Goal: Task Accomplishment & Management: Use online tool/utility

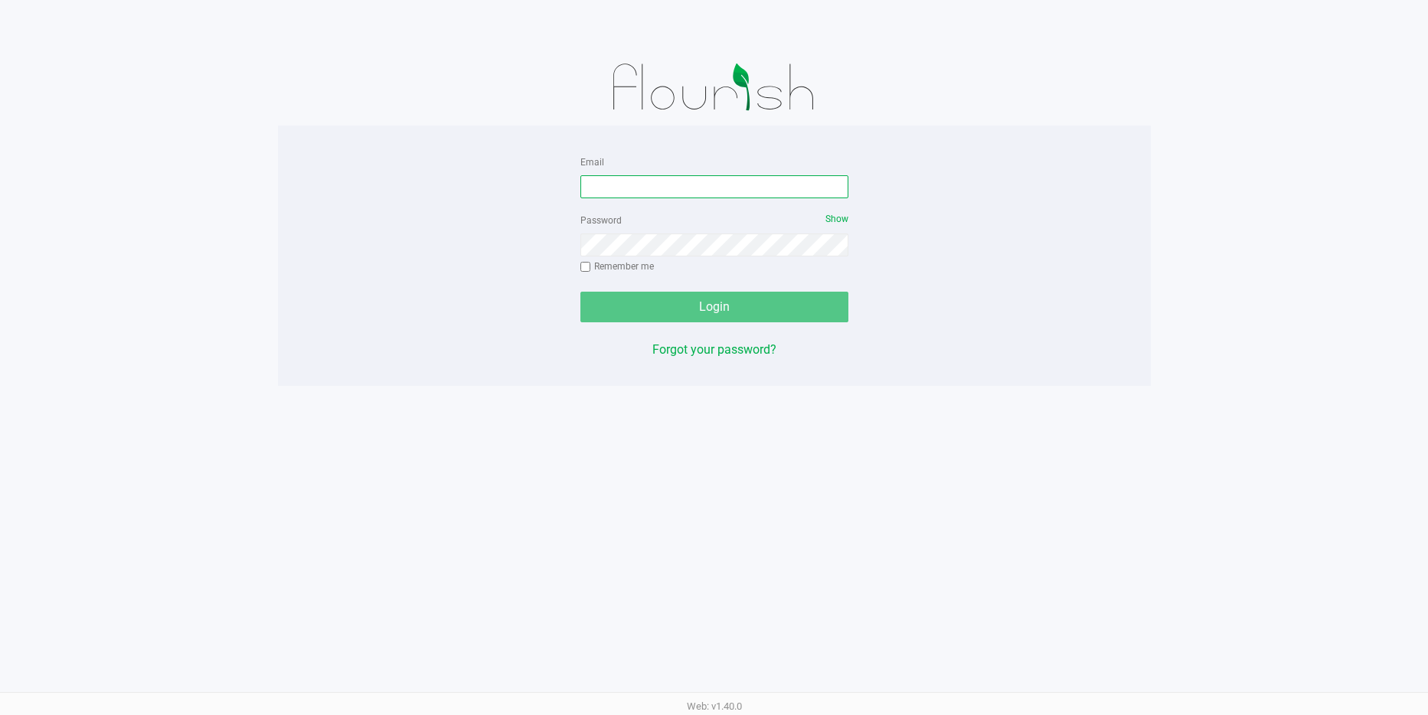
click at [602, 183] on input "Email" at bounding box center [714, 186] width 268 height 23
type input "[EMAIL_ADDRESS][DOMAIN_NAME]"
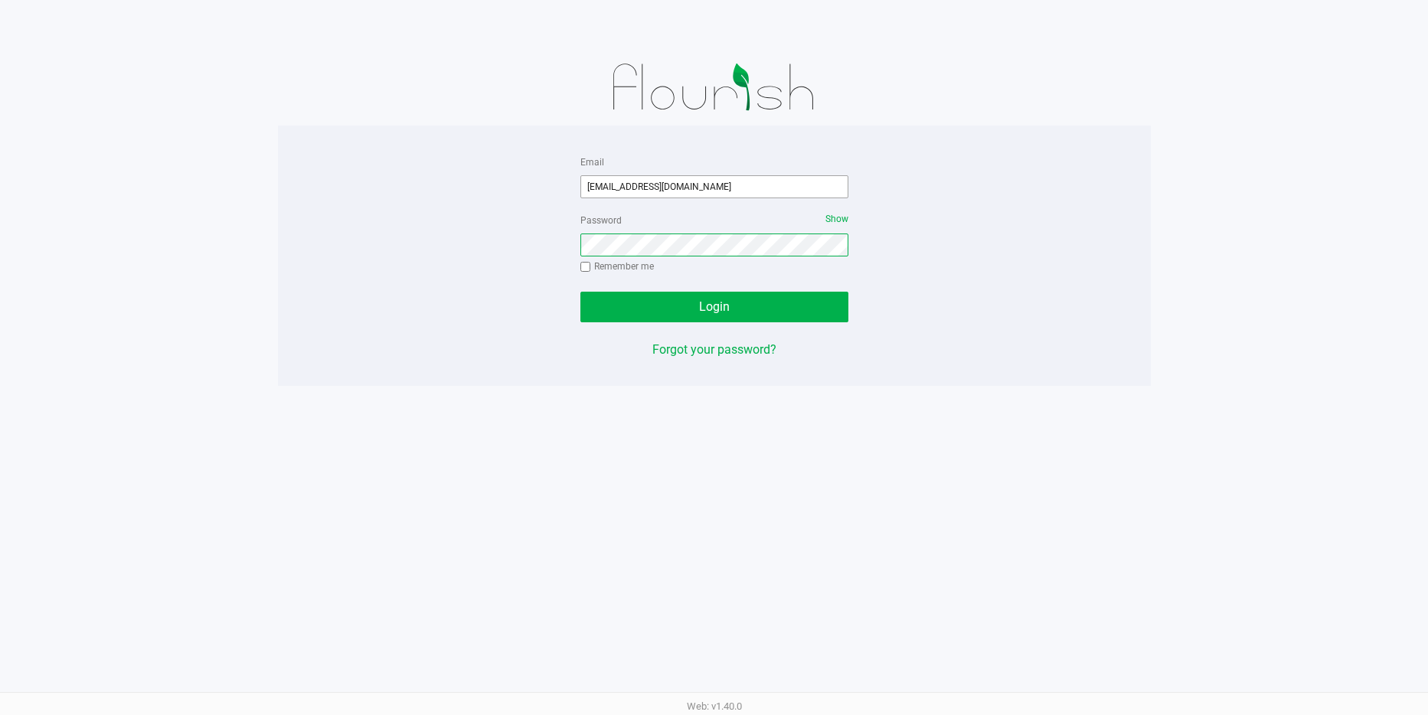
click at [580, 292] on button "Login" at bounding box center [714, 307] width 268 height 31
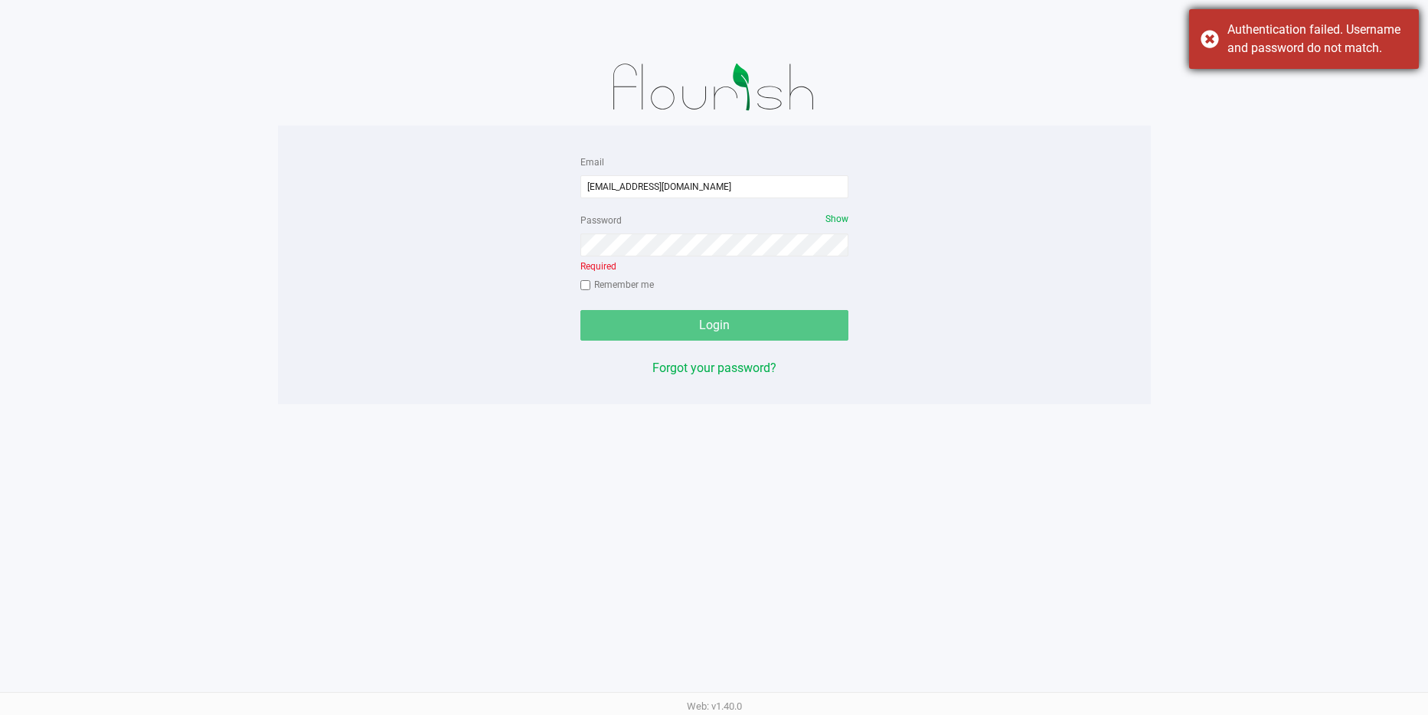
click at [1204, 39] on div "Authentication failed. Username and password do not match." at bounding box center [1304, 39] width 230 height 60
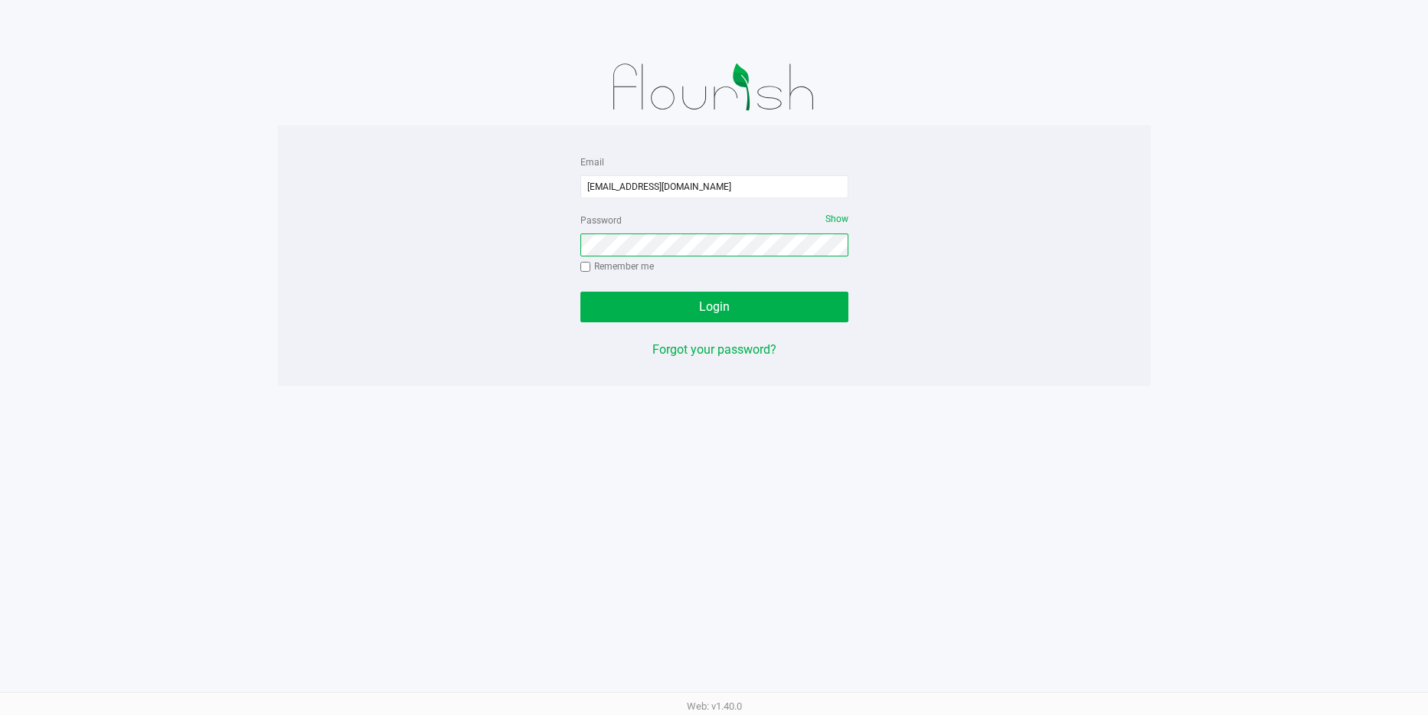
click at [580, 292] on button "Login" at bounding box center [714, 307] width 268 height 31
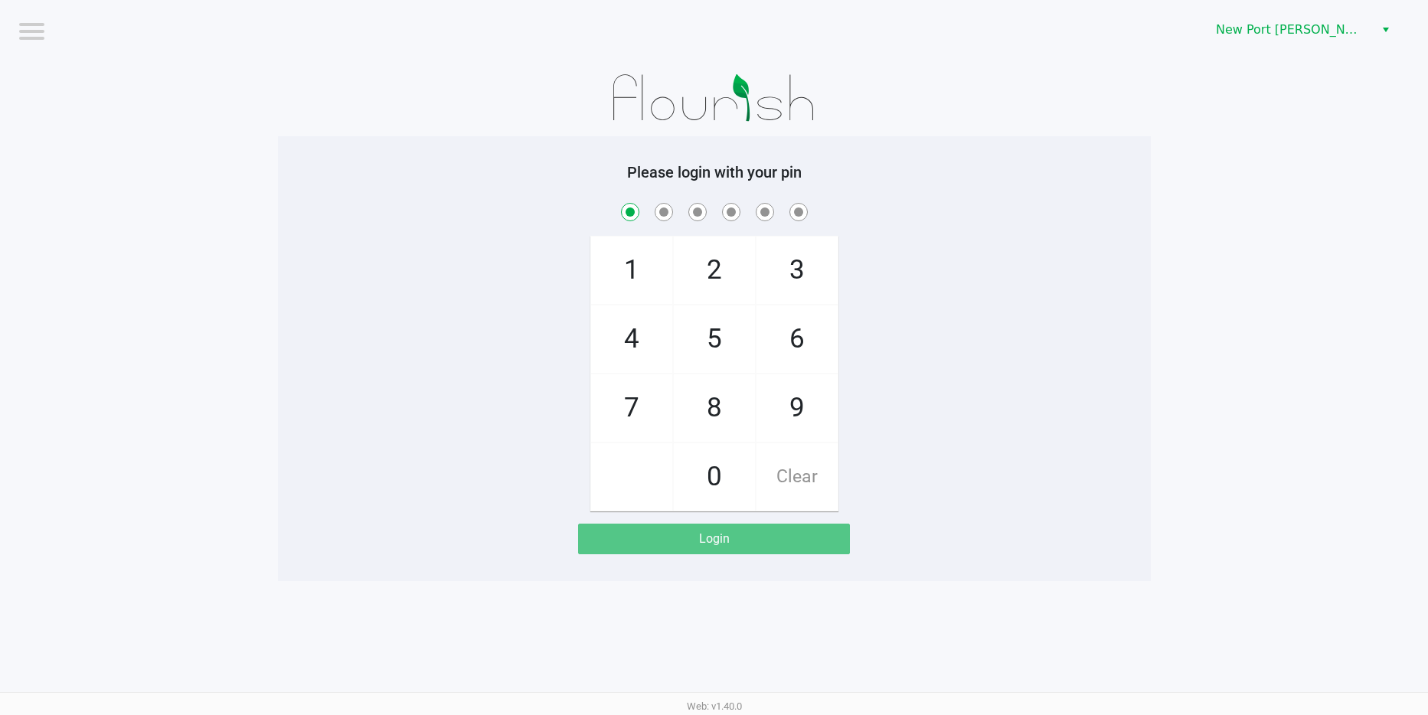
checkbox input "true"
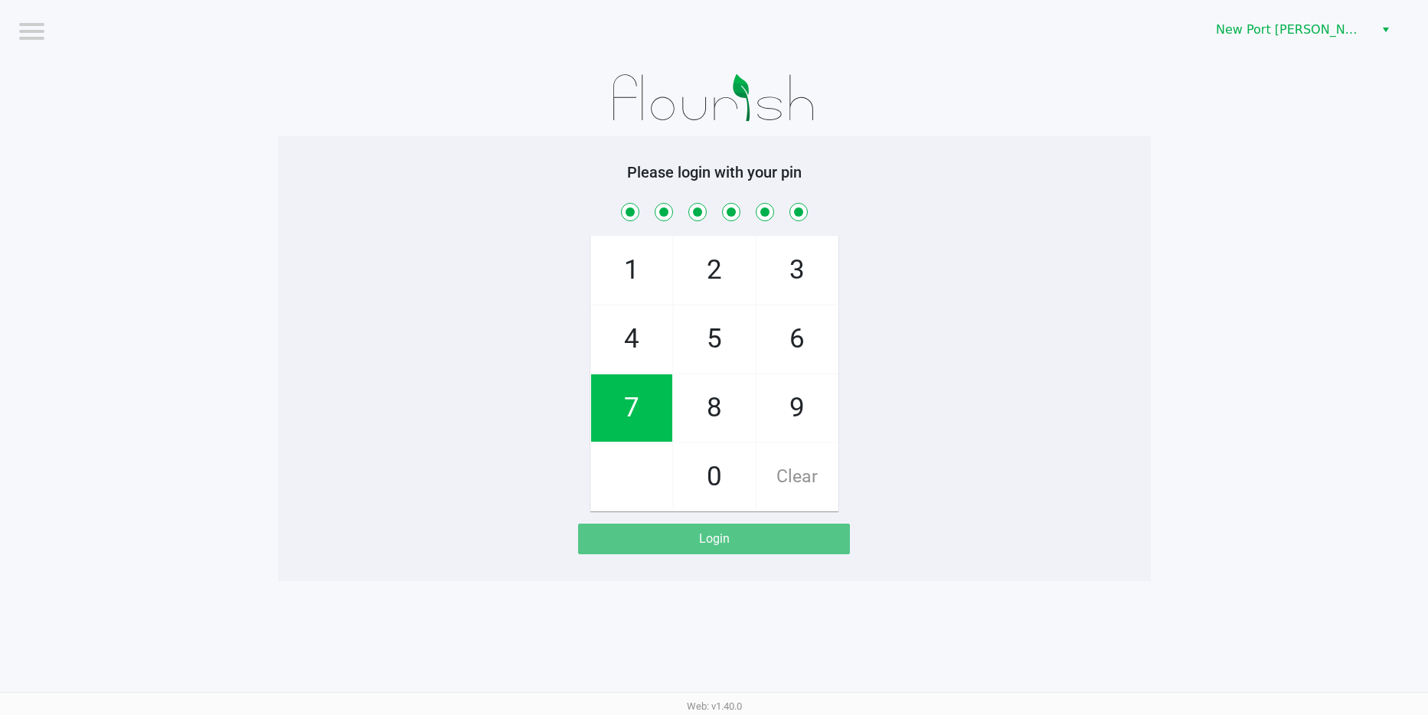
checkbox input "true"
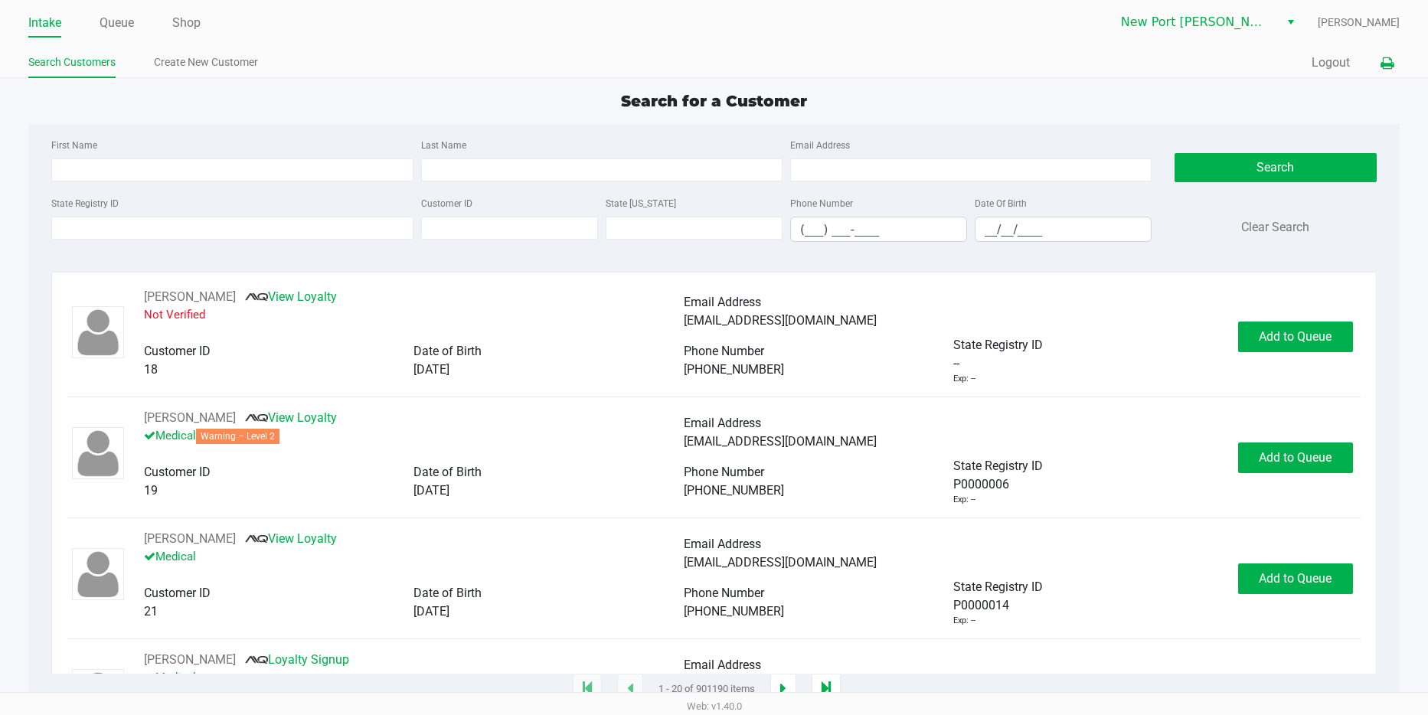
click at [1382, 65] on icon at bounding box center [1387, 63] width 13 height 11
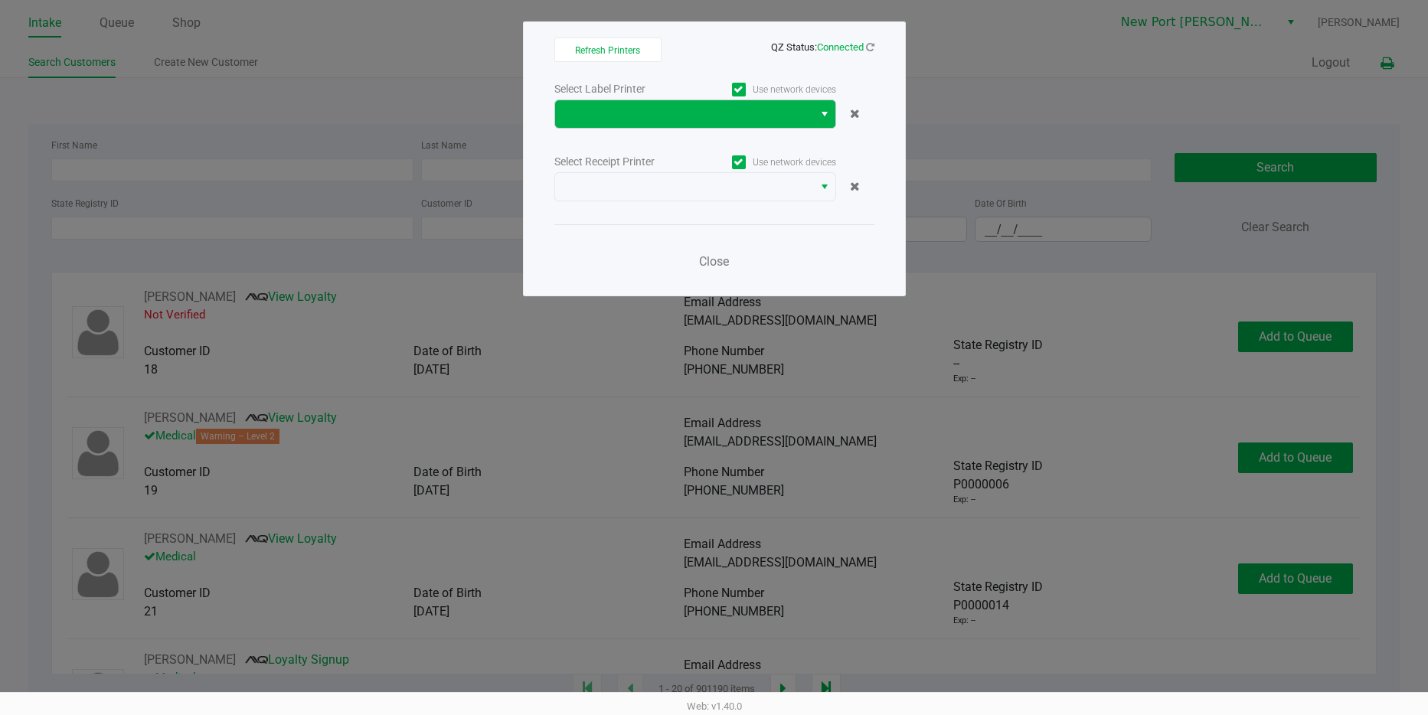
click at [825, 117] on span "Select" at bounding box center [825, 114] width 12 height 18
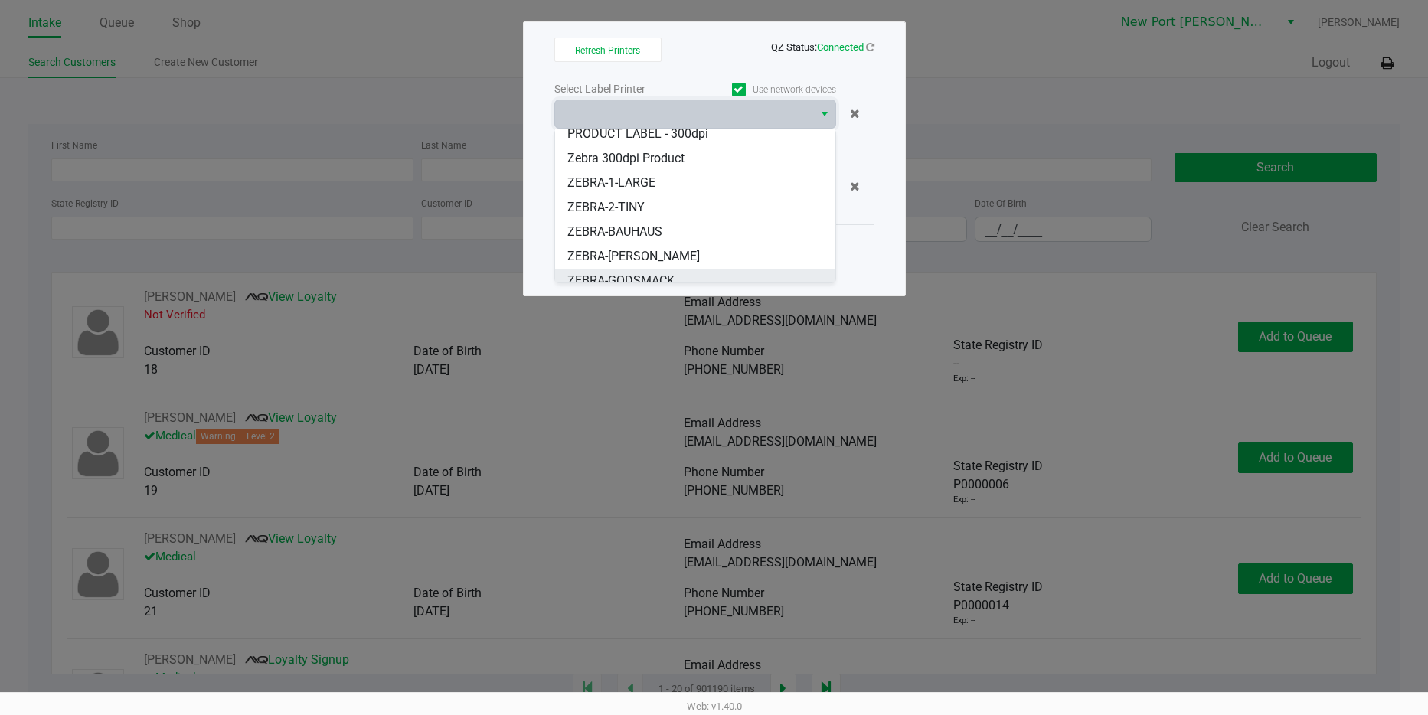
scroll to position [116, 0]
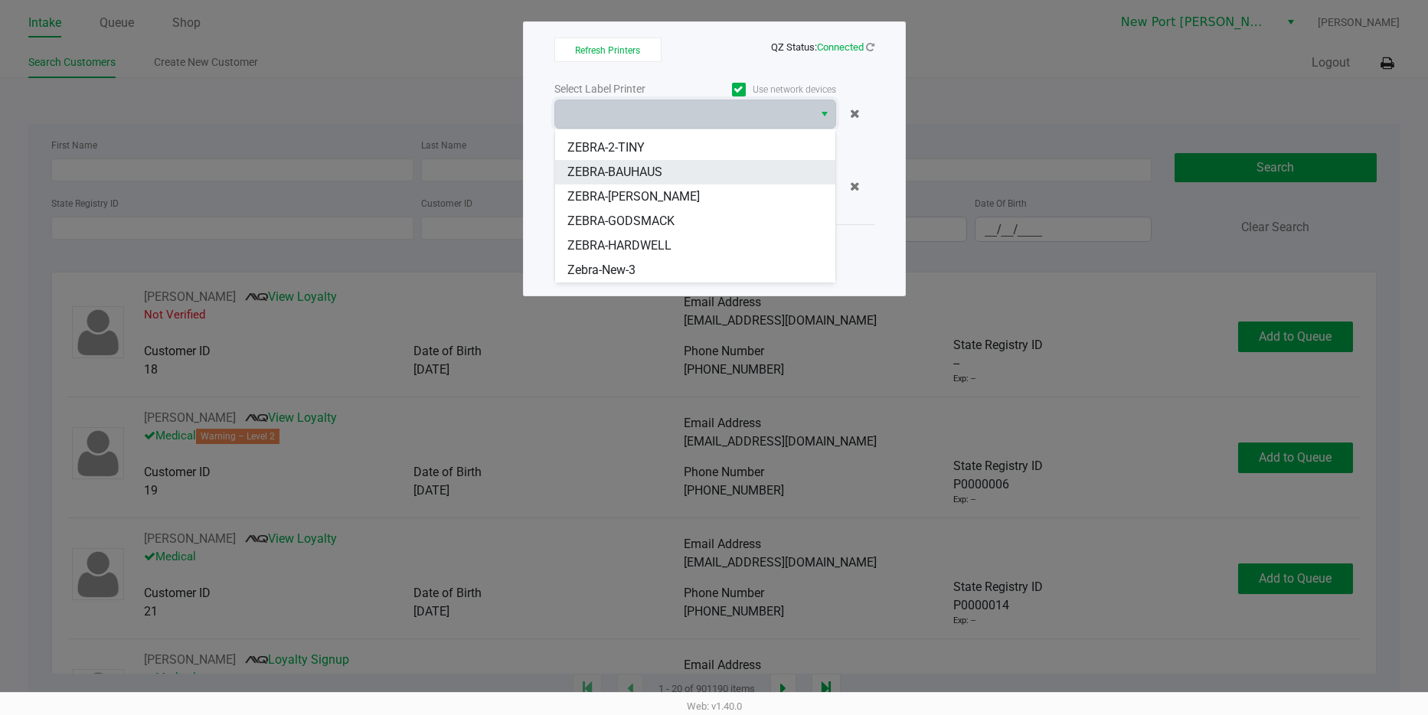
click at [652, 173] on span "ZEBRA-BAUHAUS" at bounding box center [614, 172] width 95 height 18
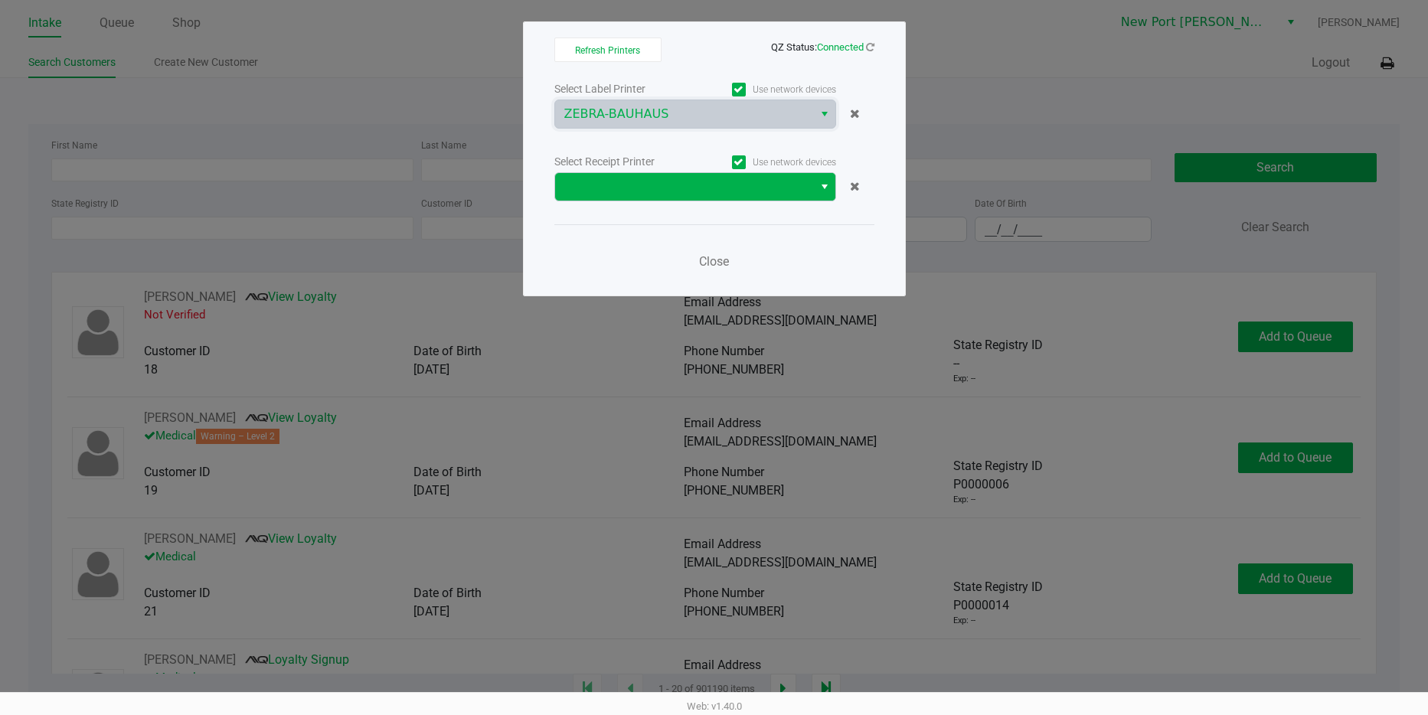
click at [814, 187] on button "Select" at bounding box center [824, 187] width 22 height 28
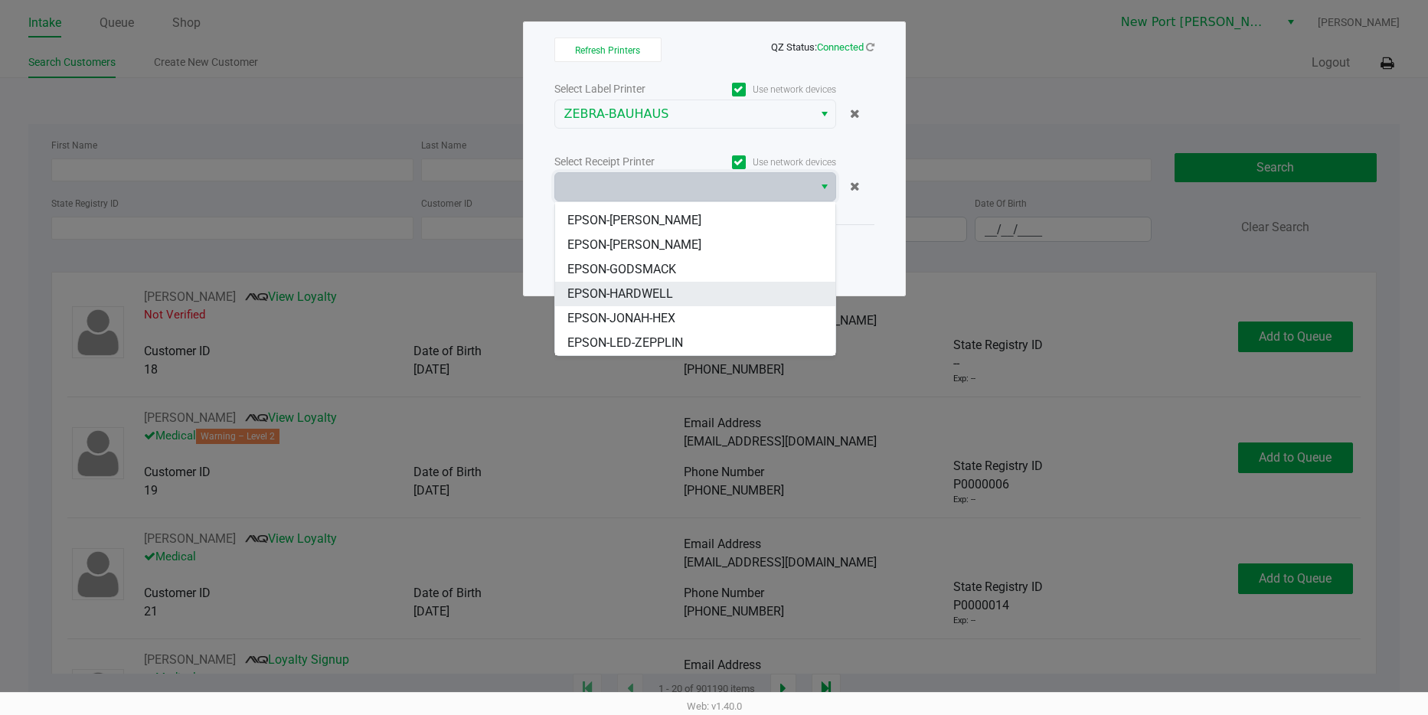
scroll to position [0, 0]
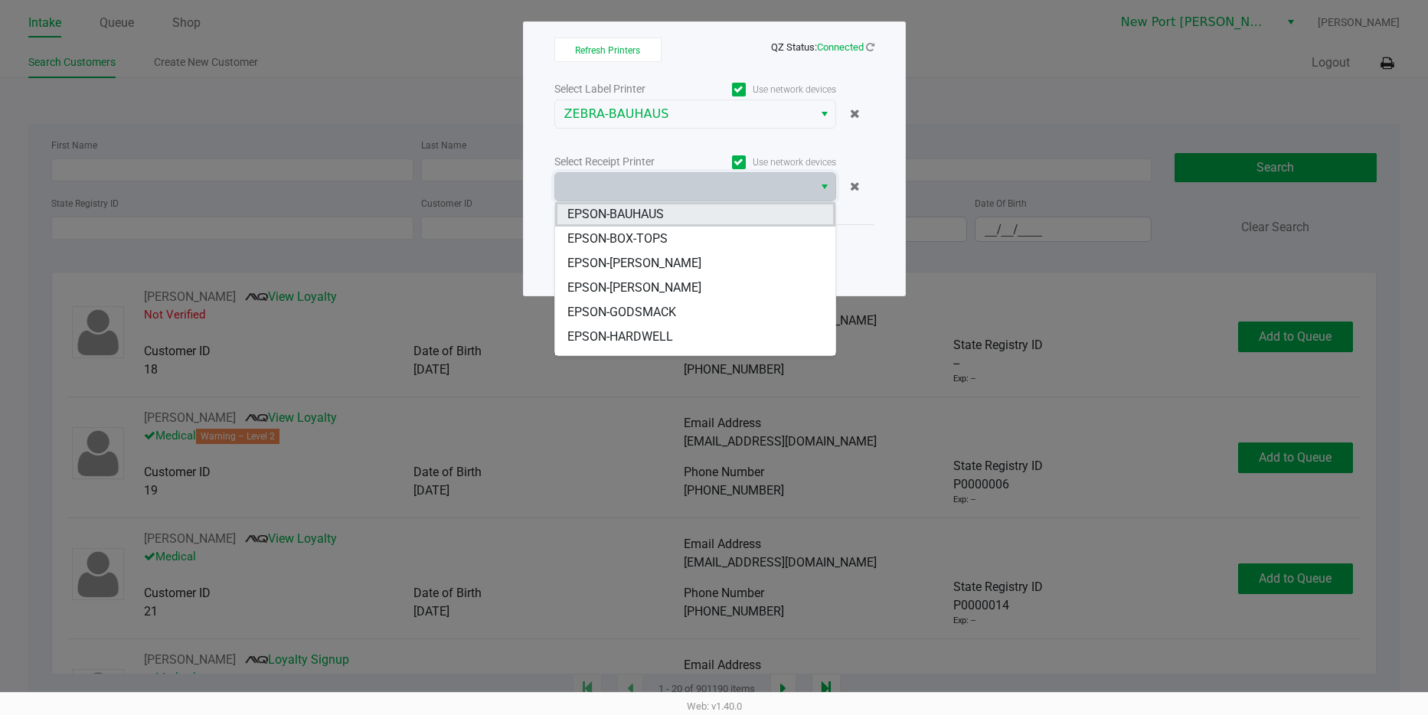
click at [618, 204] on li "EPSON-BAUHAUS" at bounding box center [695, 214] width 280 height 25
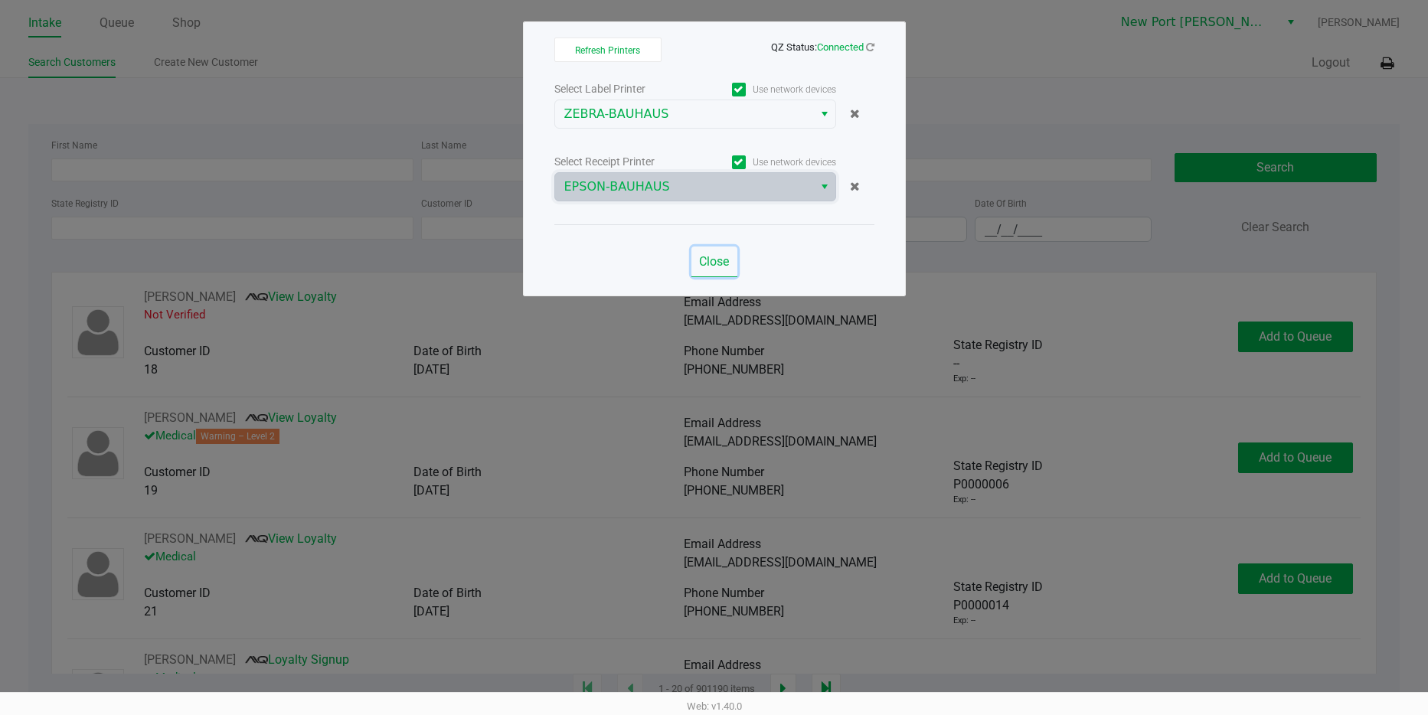
click at [716, 264] on span "Close" at bounding box center [714, 261] width 30 height 15
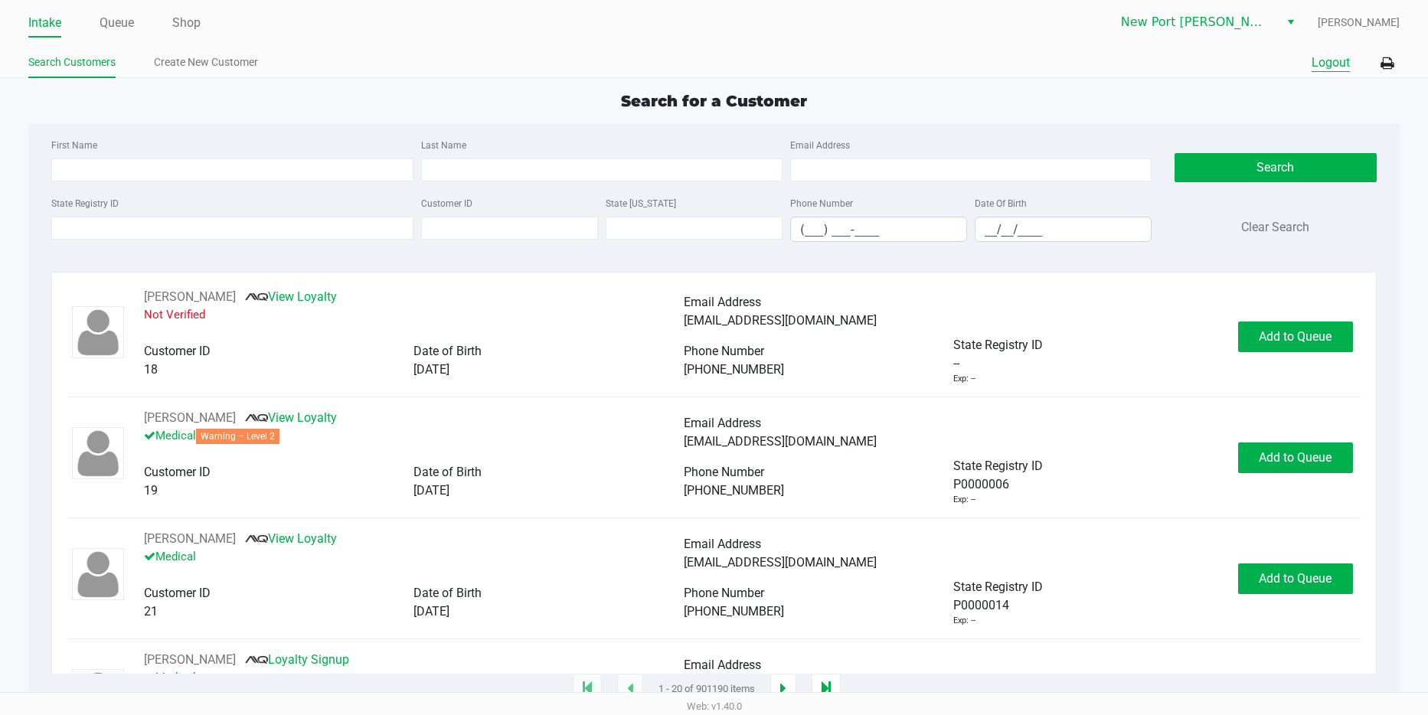
click at [1325, 63] on button "Logout" at bounding box center [1331, 63] width 38 height 18
